Goal: Complete application form

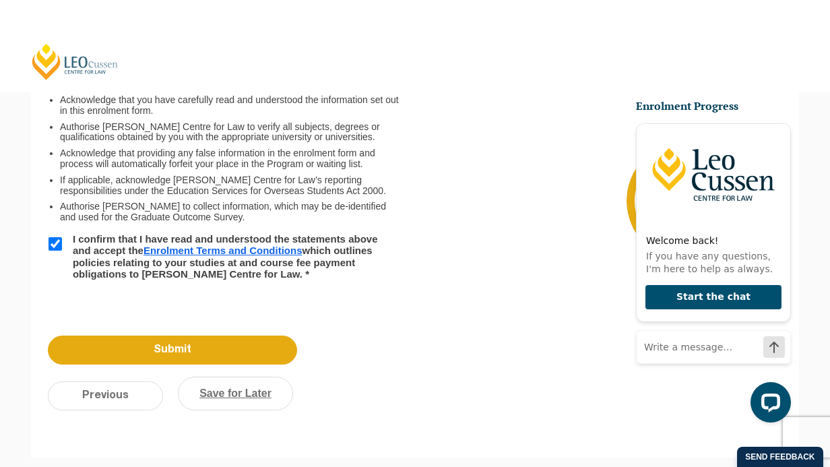
click at [210, 393] on link "Save for Later" at bounding box center [235, 394] width 115 height 34
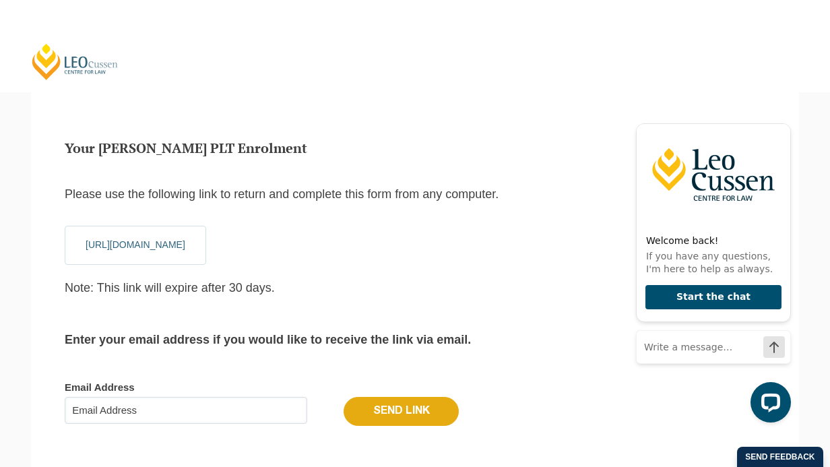
scroll to position [45, 0]
click at [203, 409] on input "Email Address" at bounding box center [186, 411] width 243 height 27
type input "[PERSON_NAME][EMAIL_ADDRESS][DOMAIN_NAME]"
click at [363, 414] on input "Send Link" at bounding box center [401, 412] width 115 height 28
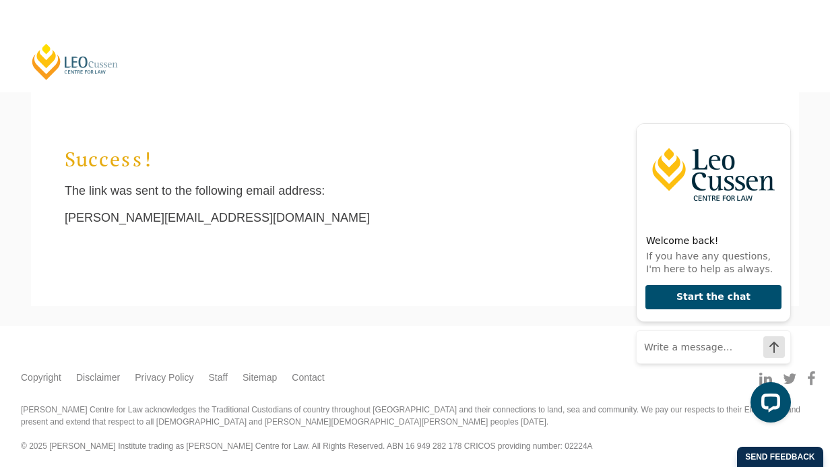
scroll to position [0, 0]
